Goal: Information Seeking & Learning: Learn about a topic

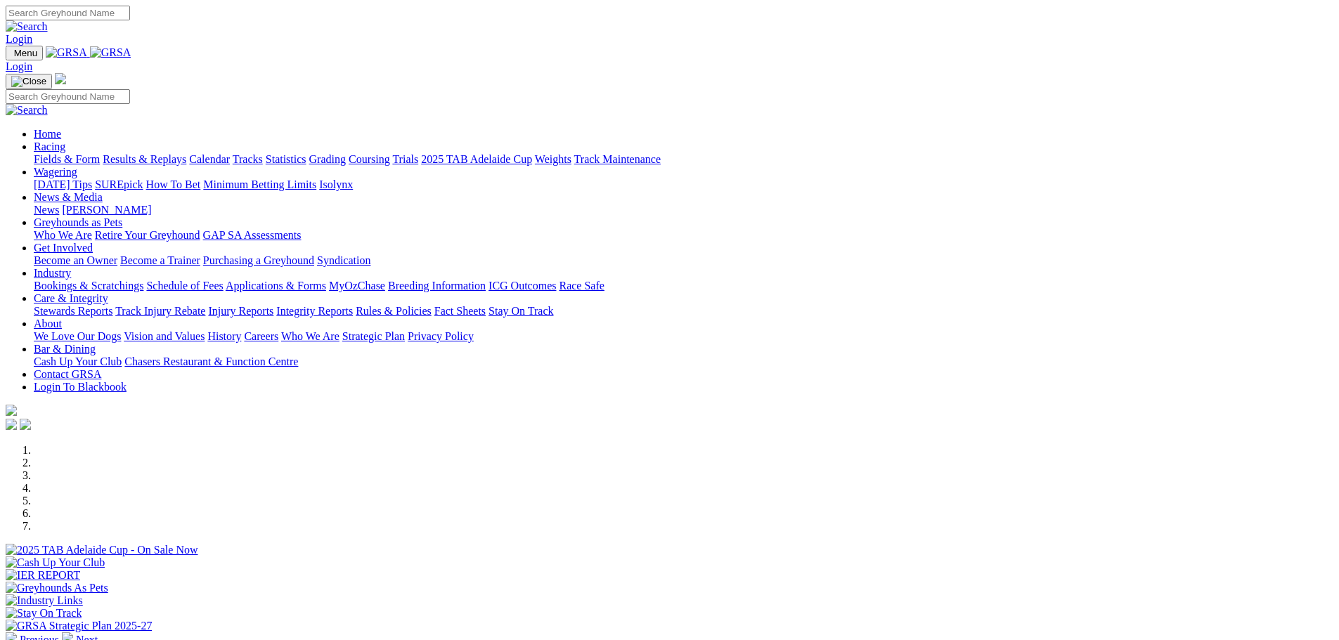
click at [65, 141] on link "Racing" at bounding box center [50, 147] width 32 height 12
click at [230, 153] on link "Calendar" at bounding box center [209, 159] width 41 height 12
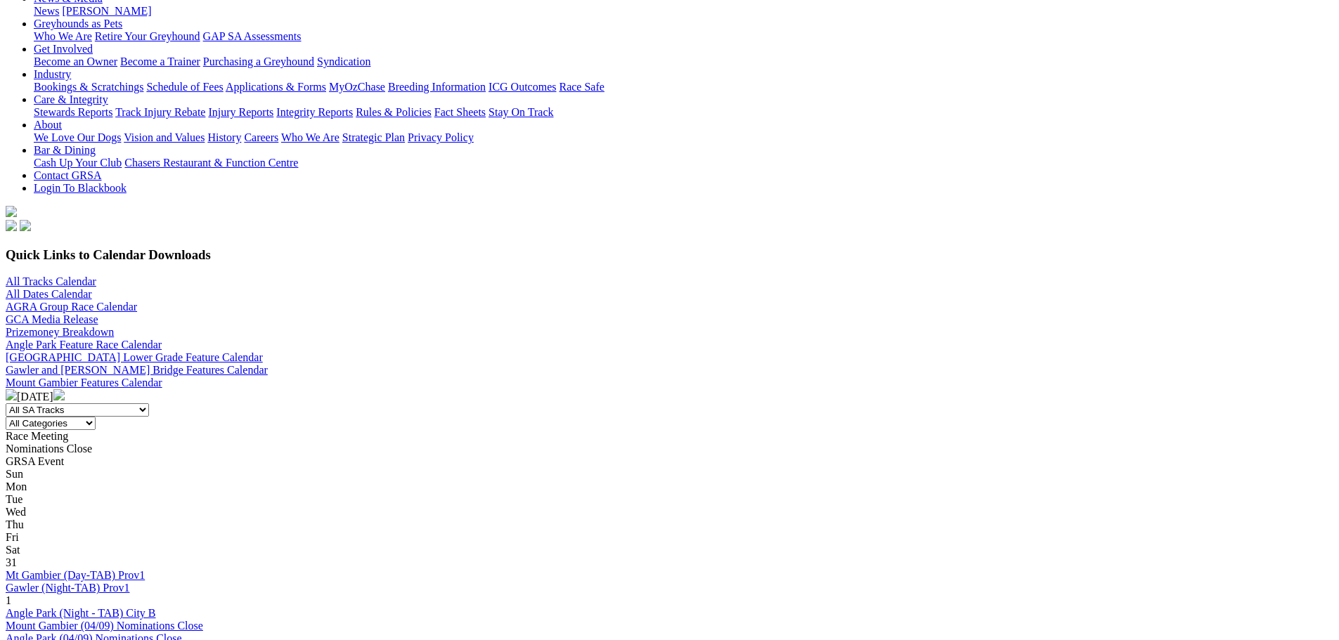
scroll to position [281, 0]
